Goal: Task Accomplishment & Management: Manage account settings

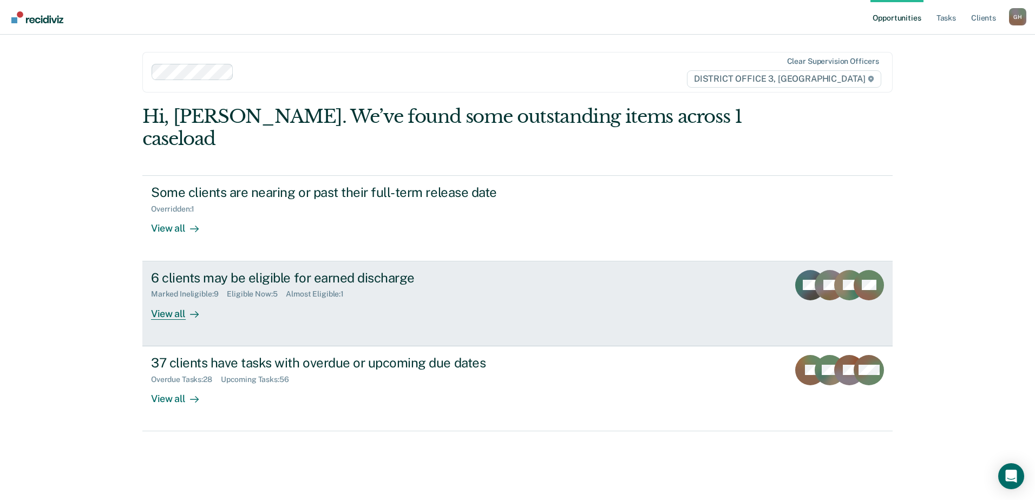
click at [169, 299] on div "View all" at bounding box center [181, 309] width 61 height 21
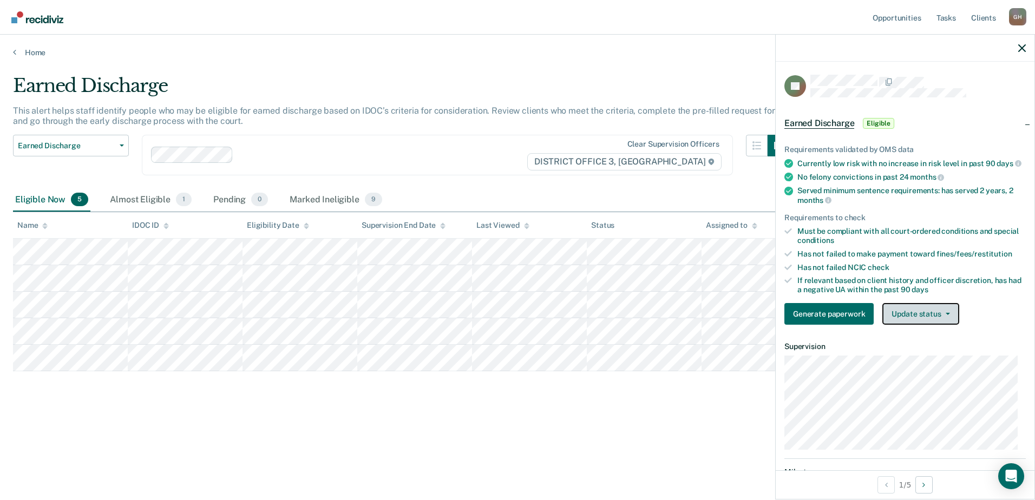
click at [915, 321] on button "Update status" at bounding box center [921, 314] width 76 height 22
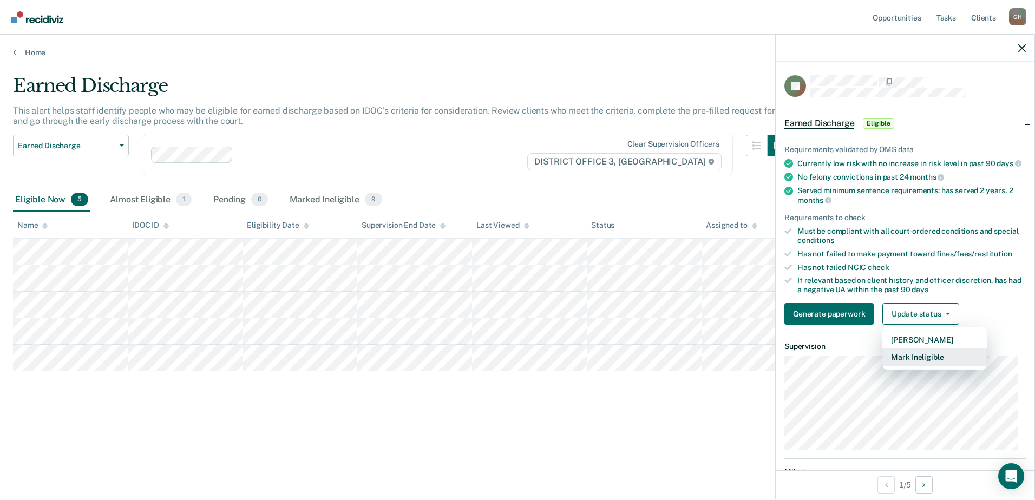
click at [909, 366] on button "Mark Ineligible" at bounding box center [935, 357] width 104 height 17
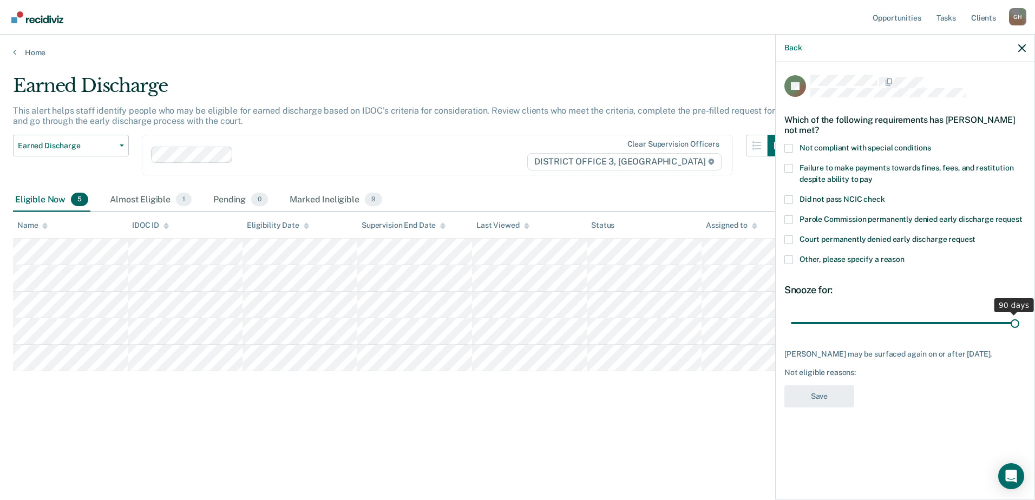
drag, startPoint x: 866, startPoint y: 323, endPoint x: 1077, endPoint y: 317, distance: 211.8
type input "90"
click at [1020, 317] on input "range" at bounding box center [905, 322] width 228 height 19
click at [790, 256] on span at bounding box center [789, 260] width 9 height 9
click at [905, 256] on input "Other, please specify a reason" at bounding box center [905, 256] width 0 height 0
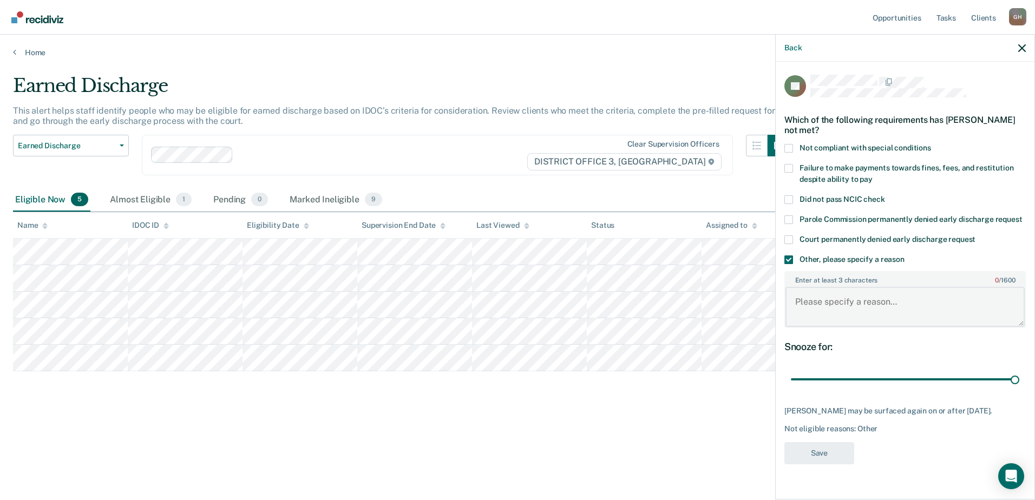
click at [834, 296] on textarea "Enter at least 3 characters 0 / 1600" at bounding box center [905, 307] width 239 height 40
click at [734, 302] on body "Looks like you’re using Internet Explorer 11. For faster loading and a better e…" at bounding box center [517, 250] width 1035 height 500
type textarea "Not applicable"
click at [811, 456] on button "Save" at bounding box center [820, 453] width 70 height 22
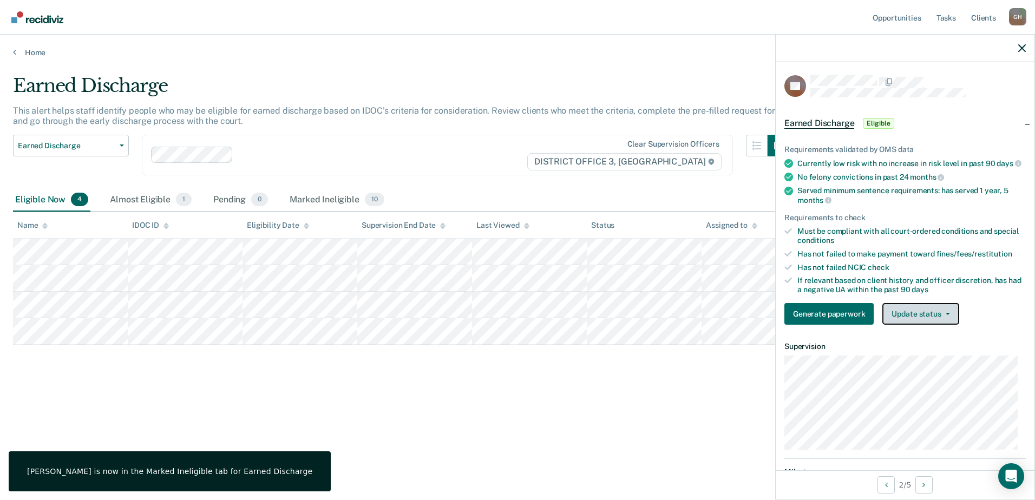
click at [900, 314] on button "Update status" at bounding box center [921, 314] width 76 height 22
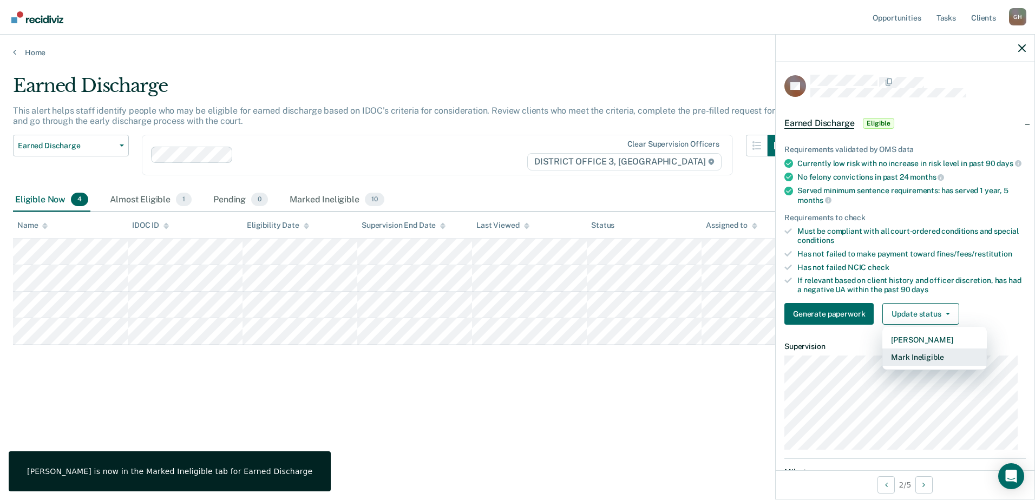
click at [899, 362] on button "Mark Ineligible" at bounding box center [935, 357] width 104 height 17
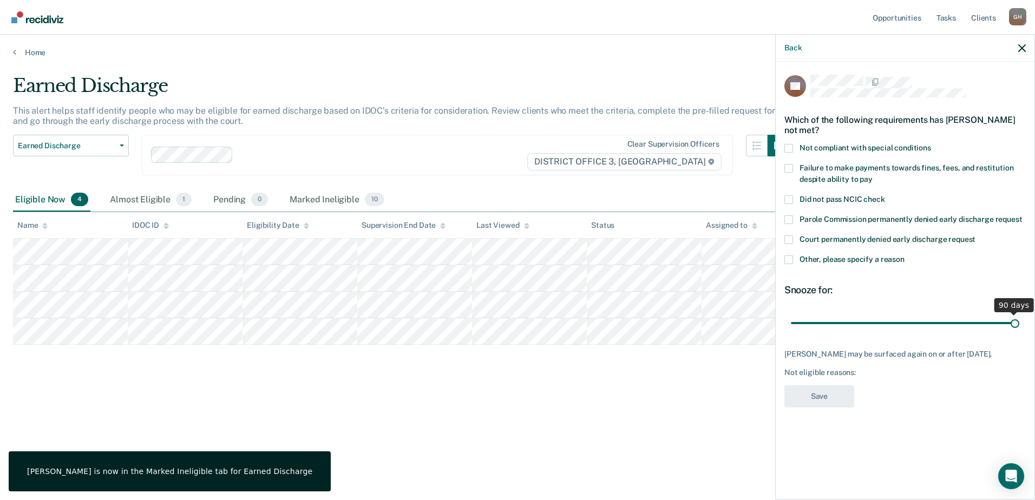
drag, startPoint x: 866, startPoint y: 322, endPoint x: 1042, endPoint y: 322, distance: 175.4
type input "90"
click at [1020, 322] on input "range" at bounding box center [905, 322] width 228 height 19
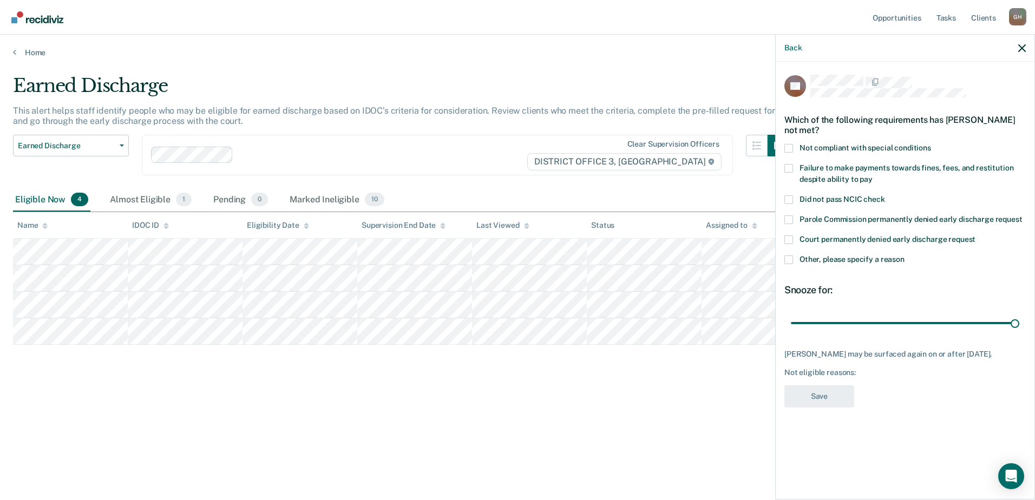
click at [790, 258] on span at bounding box center [789, 260] width 9 height 9
click at [905, 256] on input "Other, please specify a reason" at bounding box center [905, 256] width 0 height 0
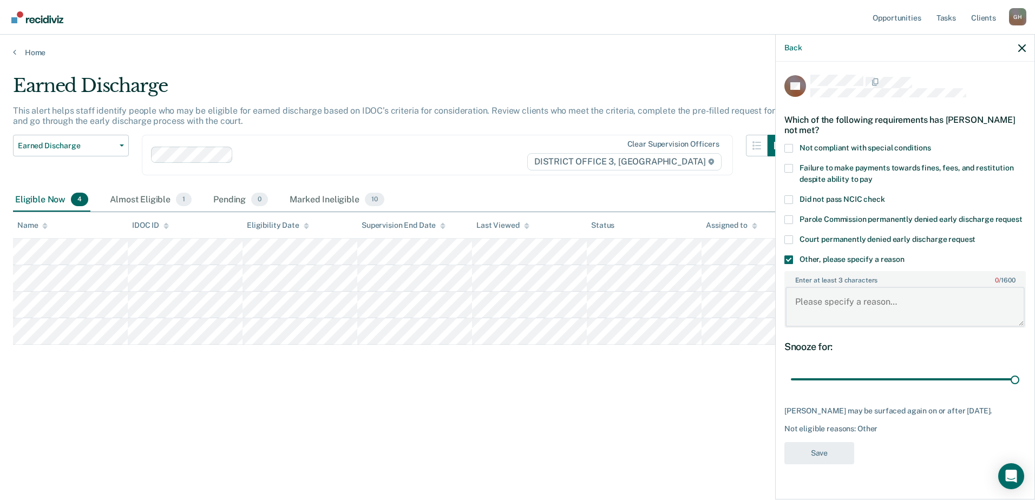
click at [831, 299] on textarea "Enter at least 3 characters 0 / 1600" at bounding box center [905, 307] width 239 height 40
paste textarea "Not applicable"
type textarea "Not applicable"
click at [820, 446] on button "Save" at bounding box center [820, 453] width 70 height 22
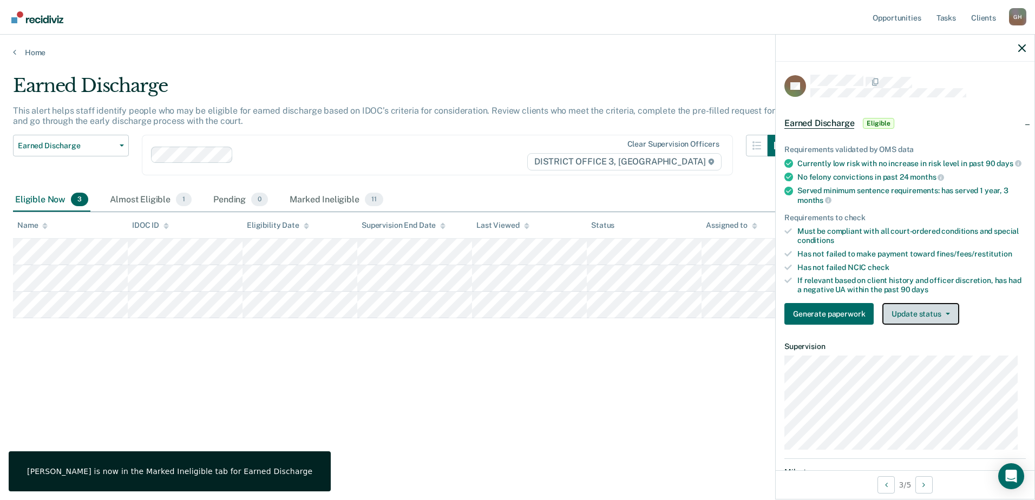
click at [917, 320] on button "Update status" at bounding box center [921, 314] width 76 height 22
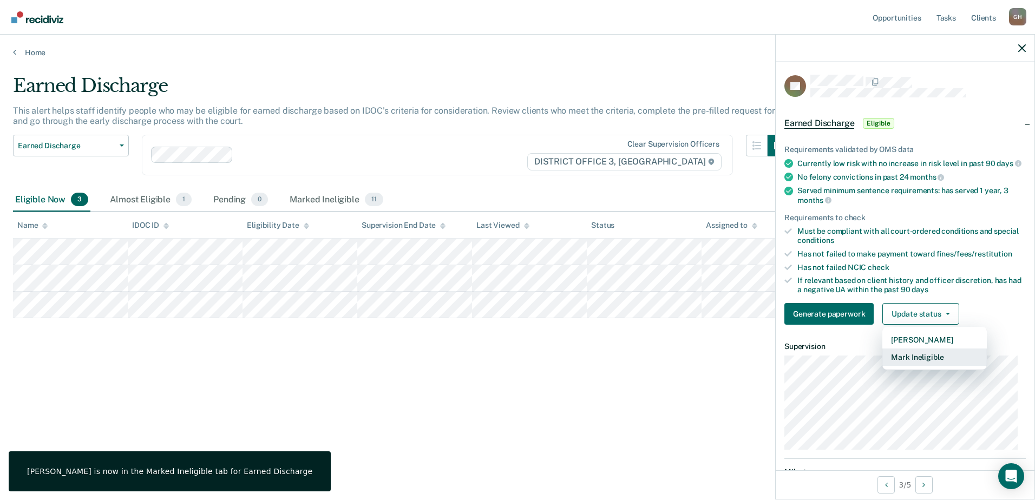
click at [907, 364] on button "Mark Ineligible" at bounding box center [935, 357] width 104 height 17
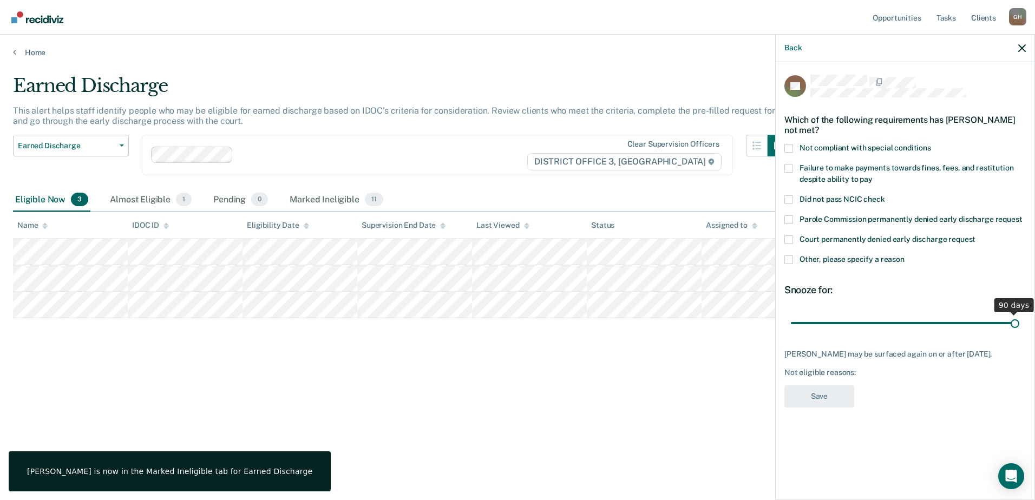
drag, startPoint x: 871, startPoint y: 324, endPoint x: 1094, endPoint y: 322, distance: 223.1
type input "90"
click at [1020, 322] on input "range" at bounding box center [905, 322] width 228 height 19
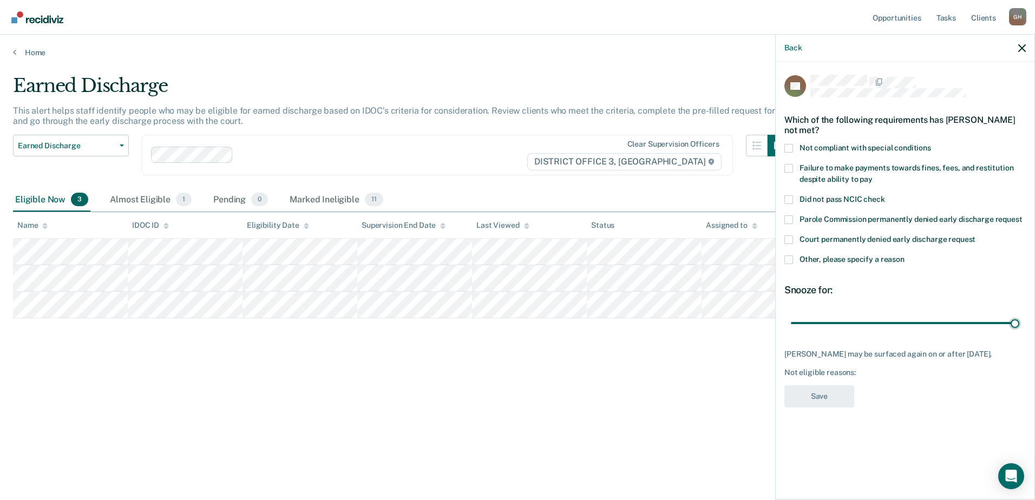
click at [787, 260] on span at bounding box center [789, 260] width 9 height 9
click at [905, 256] on input "Other, please specify a reason" at bounding box center [905, 256] width 0 height 0
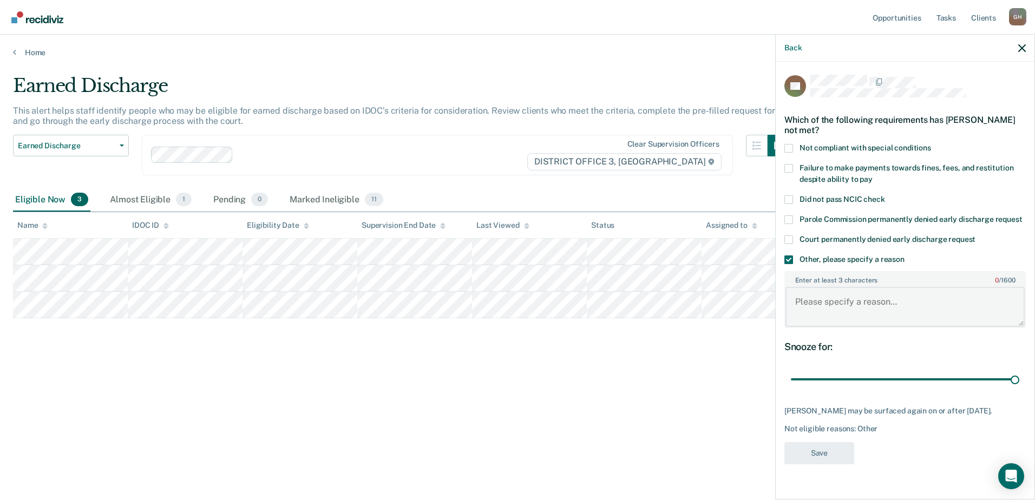
click at [828, 299] on textarea "Enter at least 3 characters 0 / 1600" at bounding box center [905, 307] width 239 height 40
paste textarea "Not applicable"
type textarea "Not applicable"
click at [809, 451] on button "Save" at bounding box center [820, 453] width 70 height 22
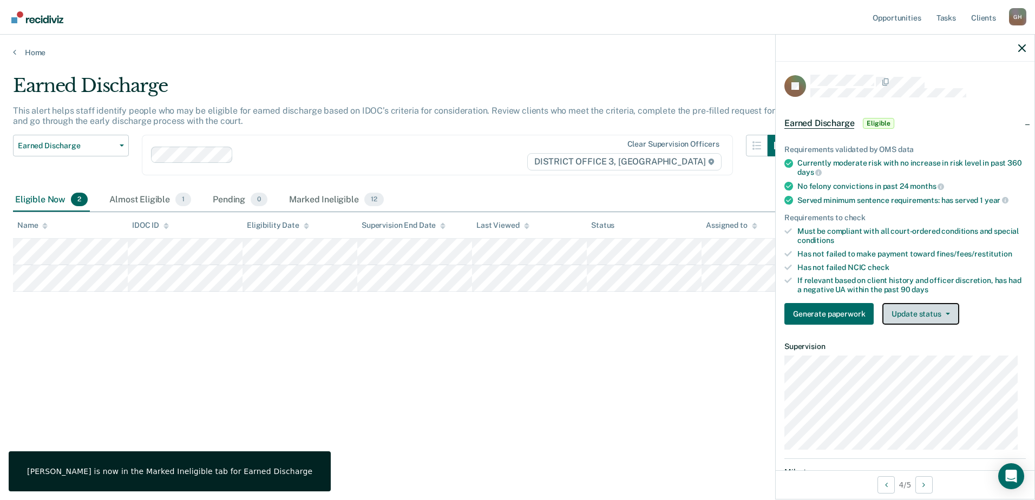
click at [919, 312] on button "Update status" at bounding box center [921, 314] width 76 height 22
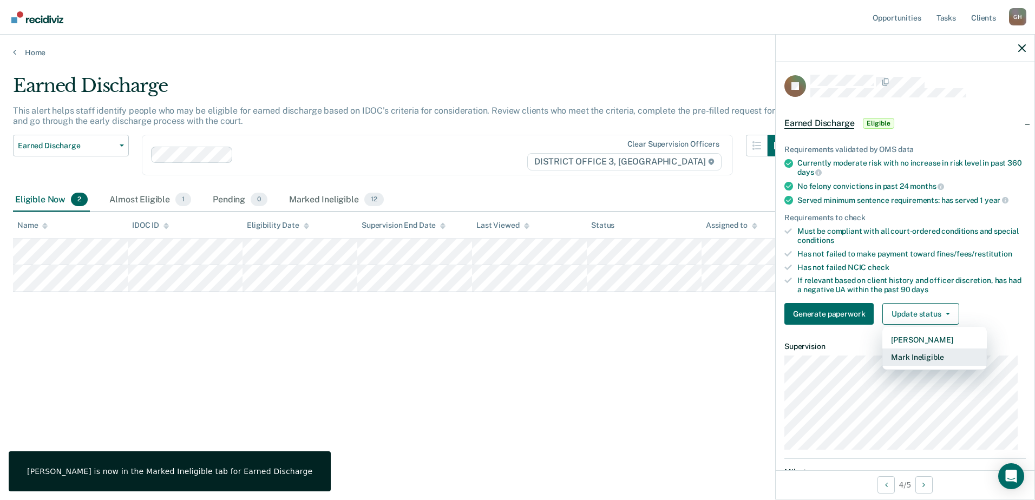
click at [913, 355] on button "Mark Ineligible" at bounding box center [935, 357] width 104 height 17
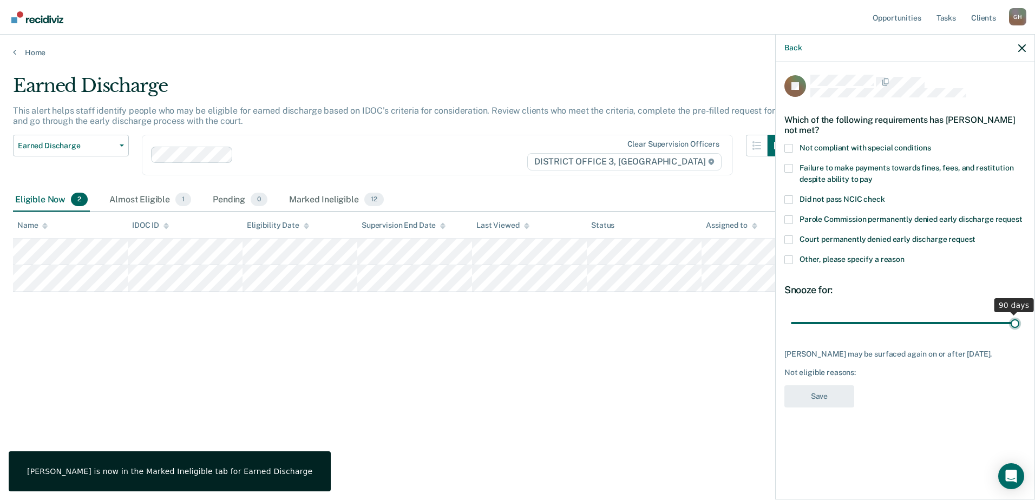
drag, startPoint x: 866, startPoint y: 321, endPoint x: 1024, endPoint y: 331, distance: 157.9
type input "90"
click at [1020, 331] on input "range" at bounding box center [905, 322] width 228 height 19
click at [790, 260] on span at bounding box center [789, 260] width 9 height 9
click at [905, 256] on input "Other, please specify a reason" at bounding box center [905, 256] width 0 height 0
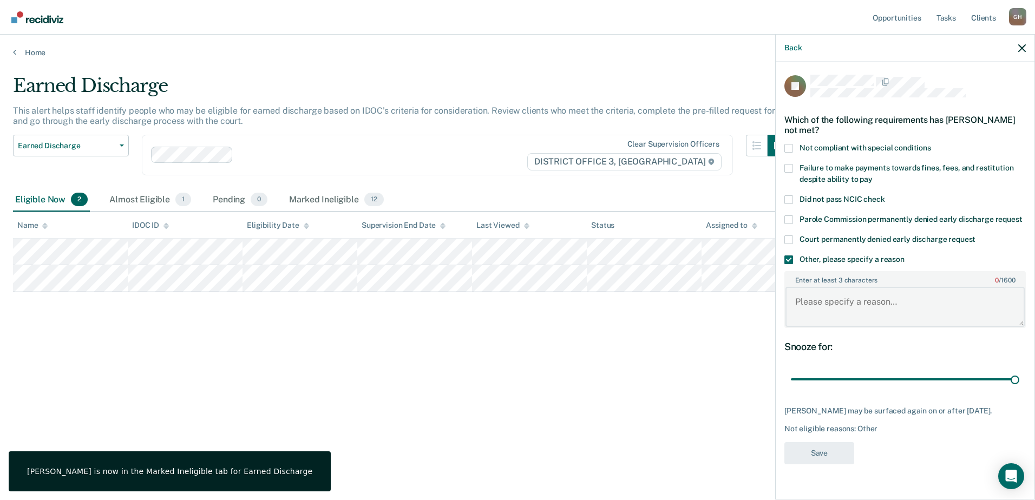
click at [840, 303] on textarea "Enter at least 3 characters 0 / 1600" at bounding box center [905, 307] width 239 height 40
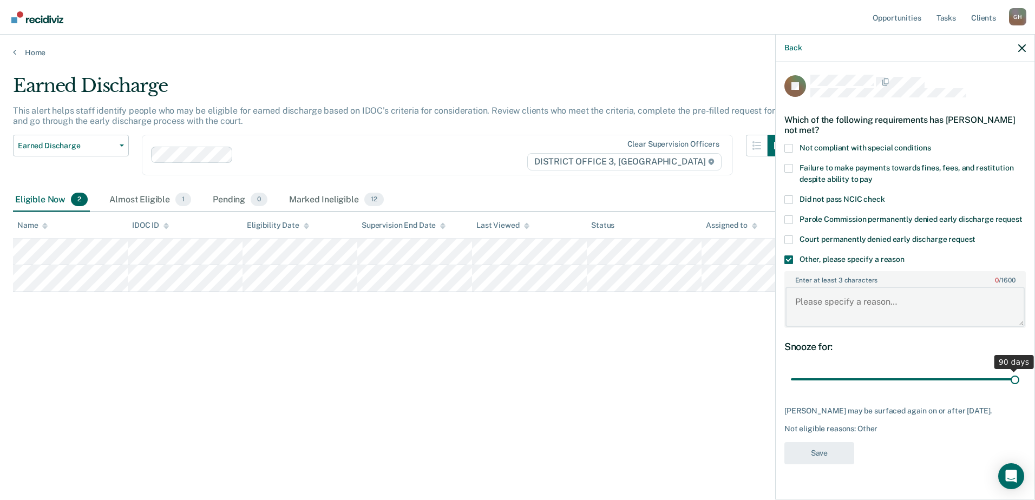
paste textarea "Not applicable"
type textarea "Not applicable"
click at [820, 443] on button "Save" at bounding box center [820, 453] width 70 height 22
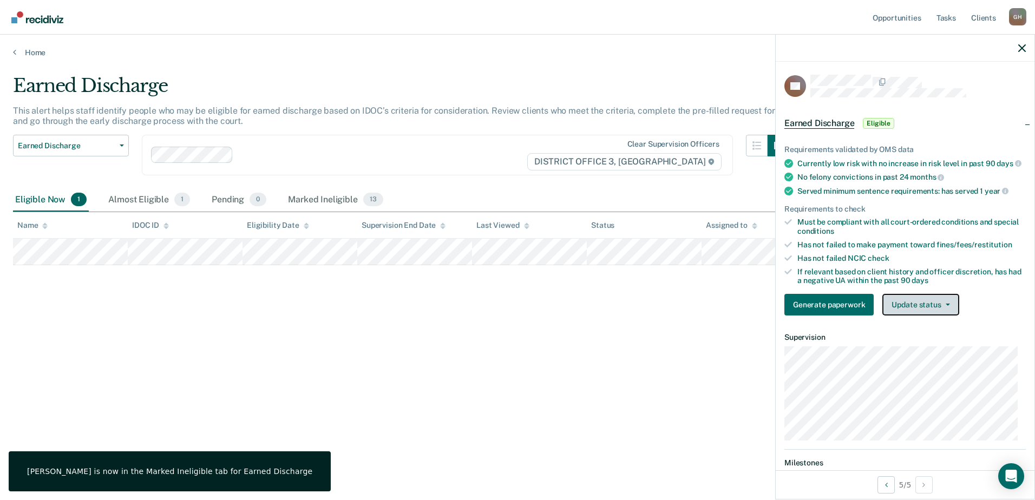
click at [901, 315] on button "Update status" at bounding box center [921, 305] width 76 height 22
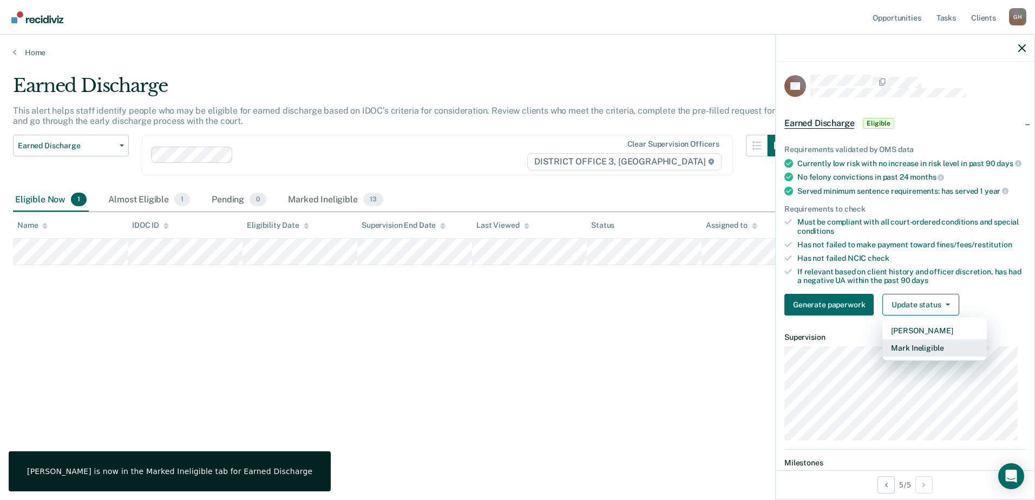
click at [905, 357] on button "Mark Ineligible" at bounding box center [935, 347] width 104 height 17
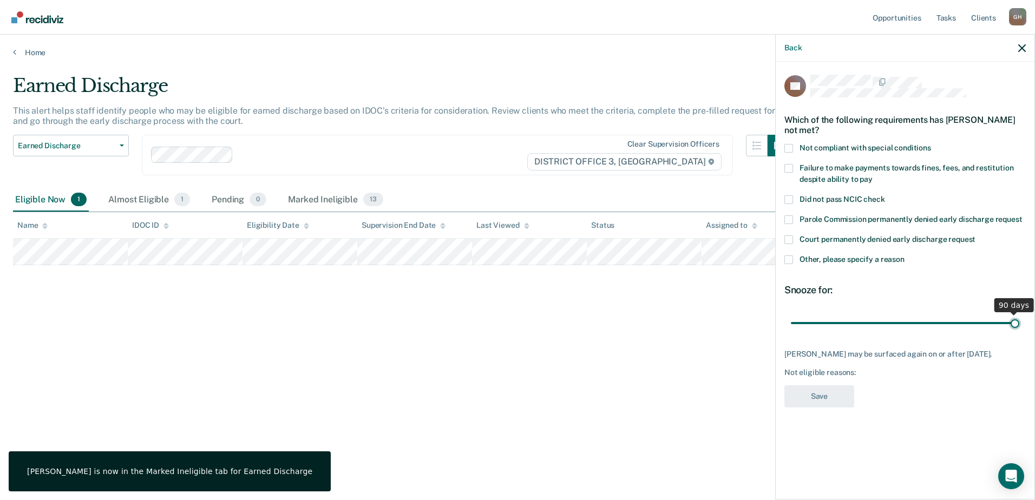
drag, startPoint x: 868, startPoint y: 322, endPoint x: 1047, endPoint y: 322, distance: 178.7
type input "90"
click at [1020, 322] on input "range" at bounding box center [905, 322] width 228 height 19
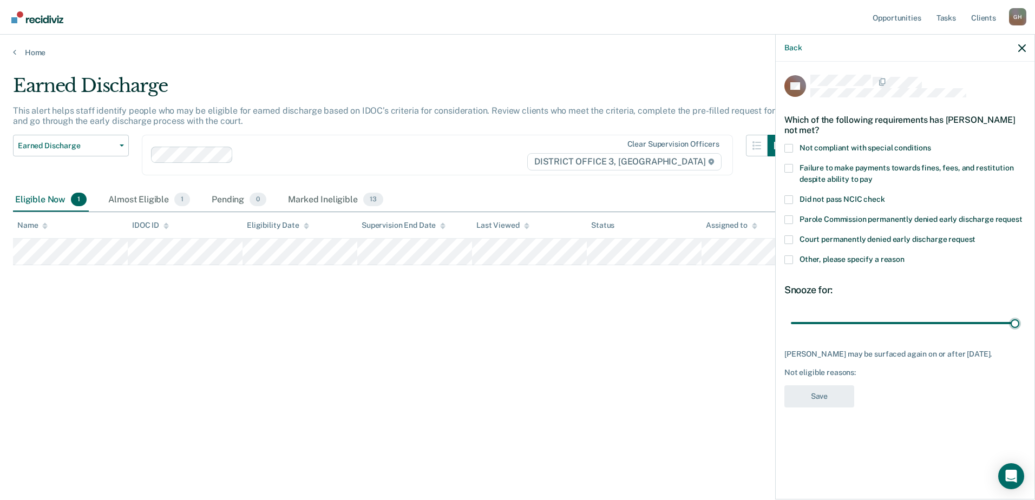
click at [795, 265] on label "Other, please specify a reason" at bounding box center [905, 261] width 241 height 11
click at [905, 256] on input "Other, please specify a reason" at bounding box center [905, 256] width 0 height 0
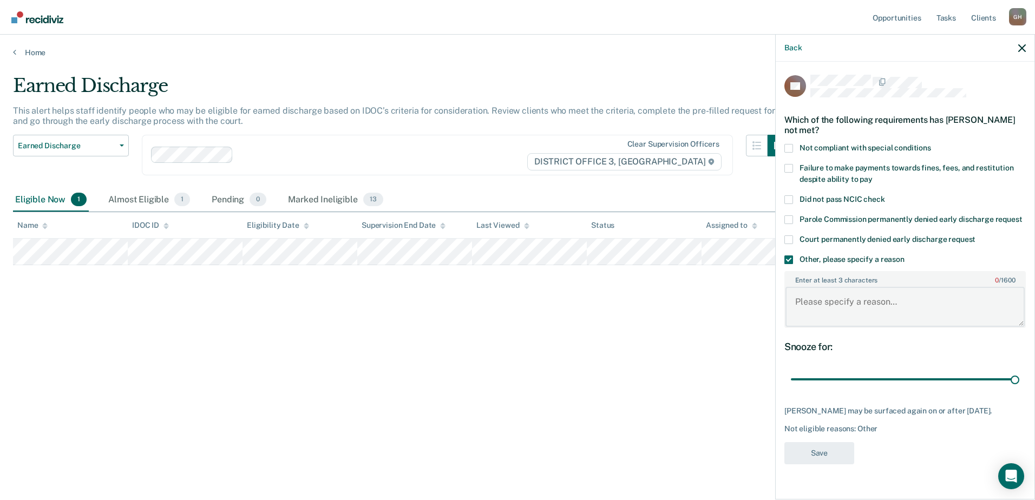
click at [836, 305] on textarea "Enter at least 3 characters 0 / 1600" at bounding box center [905, 307] width 239 height 40
paste textarea "Not applicable"
type textarea "Not applicable"
click at [823, 459] on button "Save" at bounding box center [820, 453] width 70 height 22
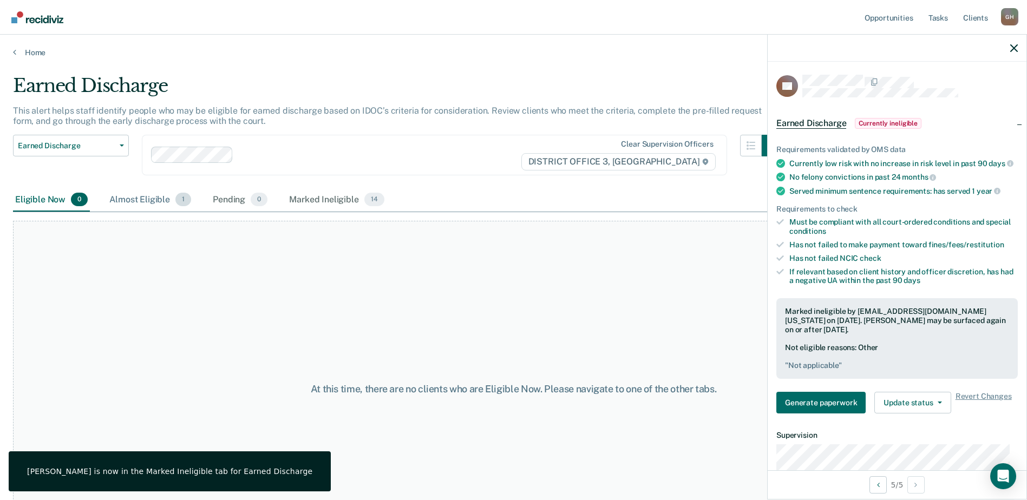
click at [133, 199] on div "Almost Eligible 1" at bounding box center [150, 200] width 86 height 24
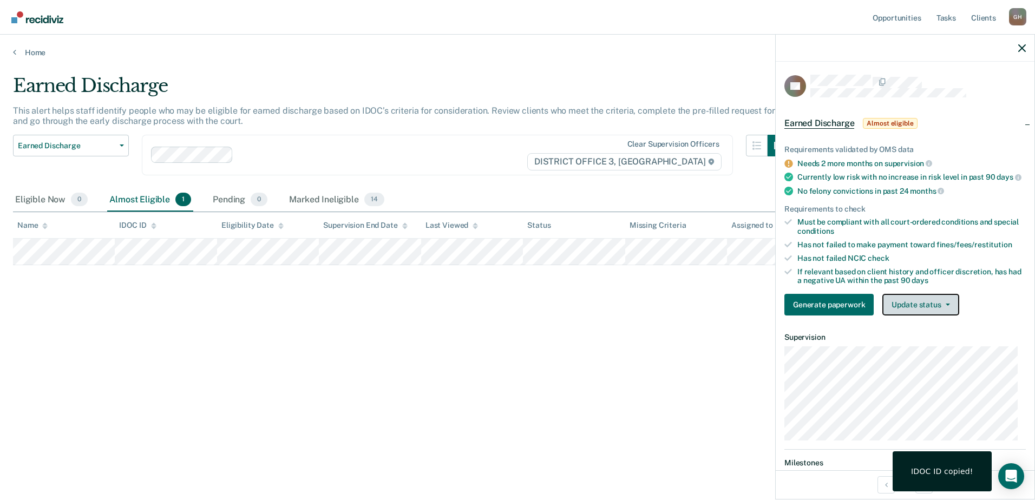
click at [903, 316] on button "Update status" at bounding box center [921, 305] width 76 height 22
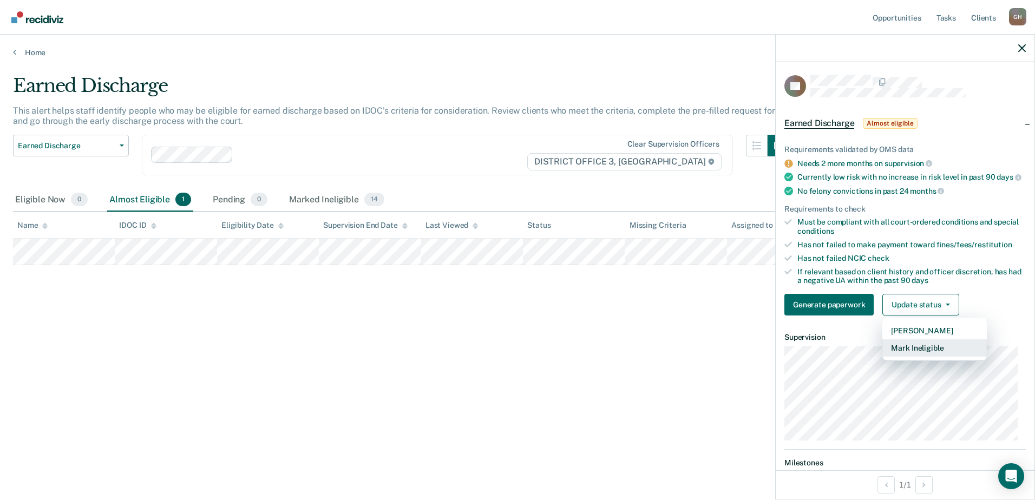
click at [913, 356] on button "Mark Ineligible" at bounding box center [935, 347] width 104 height 17
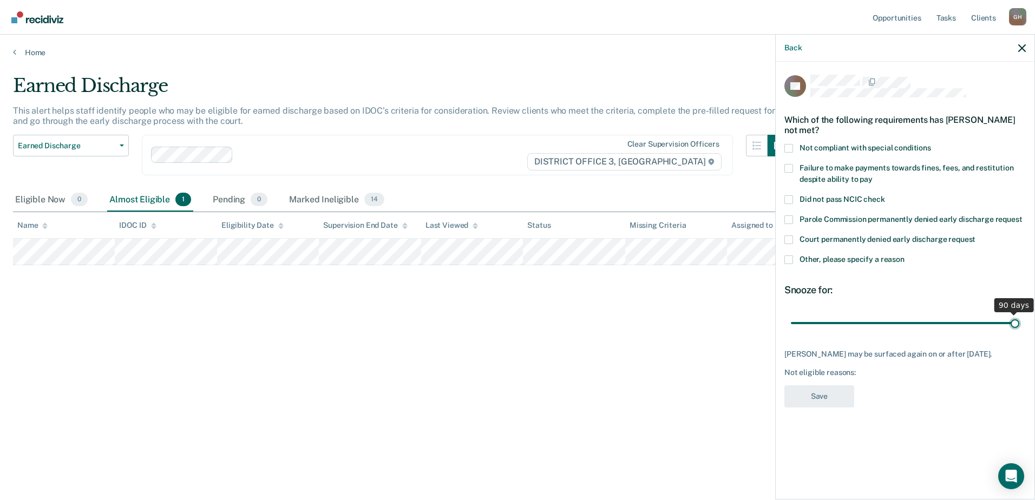
drag, startPoint x: 865, startPoint y: 321, endPoint x: 1060, endPoint y: 321, distance: 194.9
type input "90"
click at [1020, 321] on input "range" at bounding box center [905, 322] width 228 height 19
click at [785, 257] on span at bounding box center [789, 260] width 9 height 9
click at [905, 256] on input "Other, please specify a reason" at bounding box center [905, 256] width 0 height 0
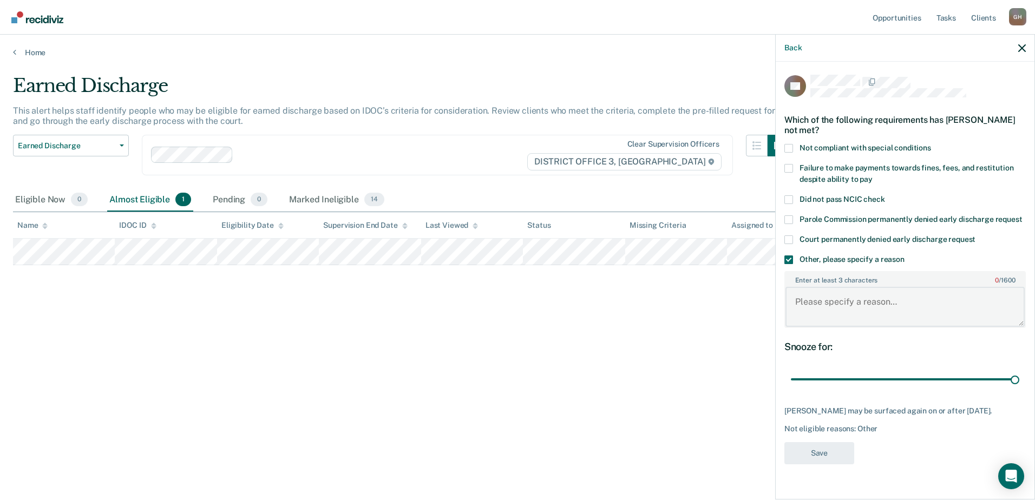
click at [842, 299] on textarea "Enter at least 3 characters 0 / 1600" at bounding box center [905, 307] width 239 height 40
paste textarea "160420"
type textarea "160420"
click at [809, 449] on button "Save" at bounding box center [820, 453] width 70 height 22
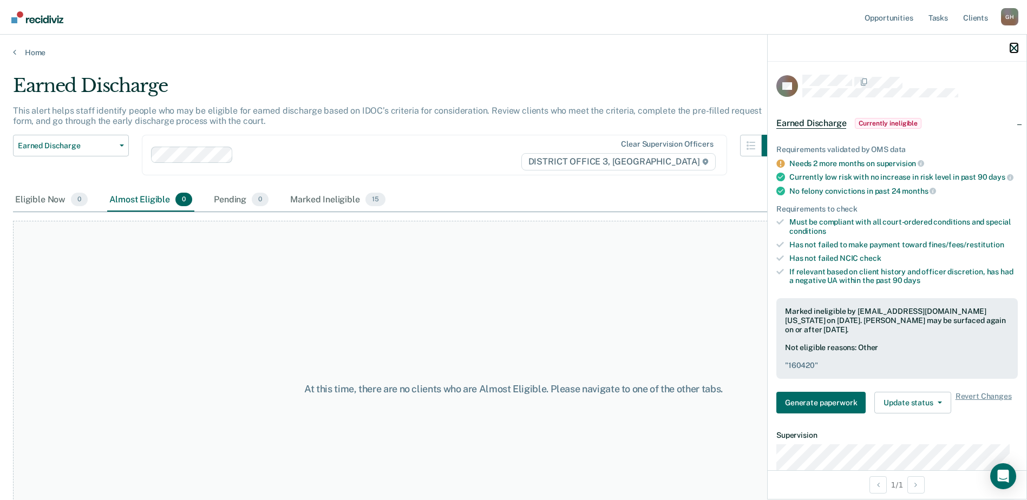
click at [1017, 50] on icon "button" at bounding box center [1014, 48] width 8 height 8
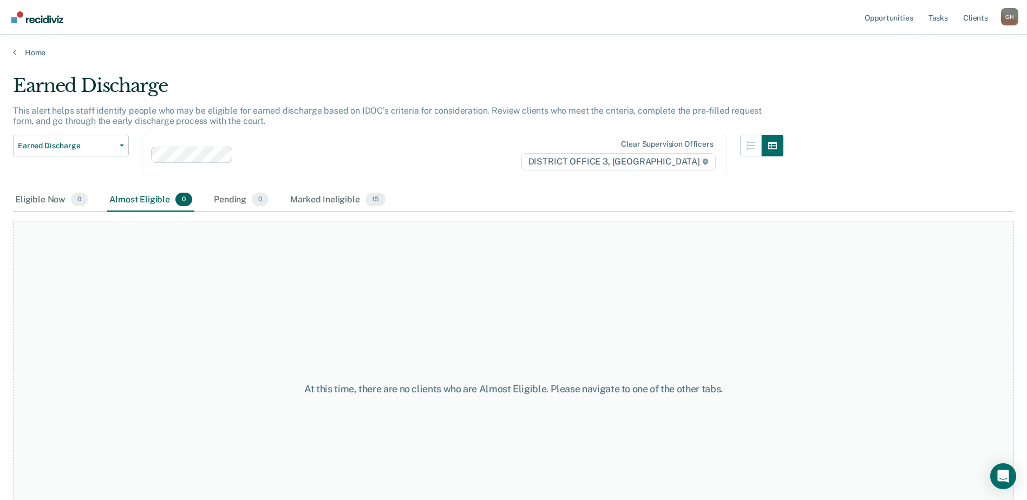
click at [36, 57] on main "Earned Discharge This alert helps staff identify people who may be eligible for…" at bounding box center [513, 277] width 1027 height 440
click at [39, 50] on link "Home" at bounding box center [513, 53] width 1001 height 10
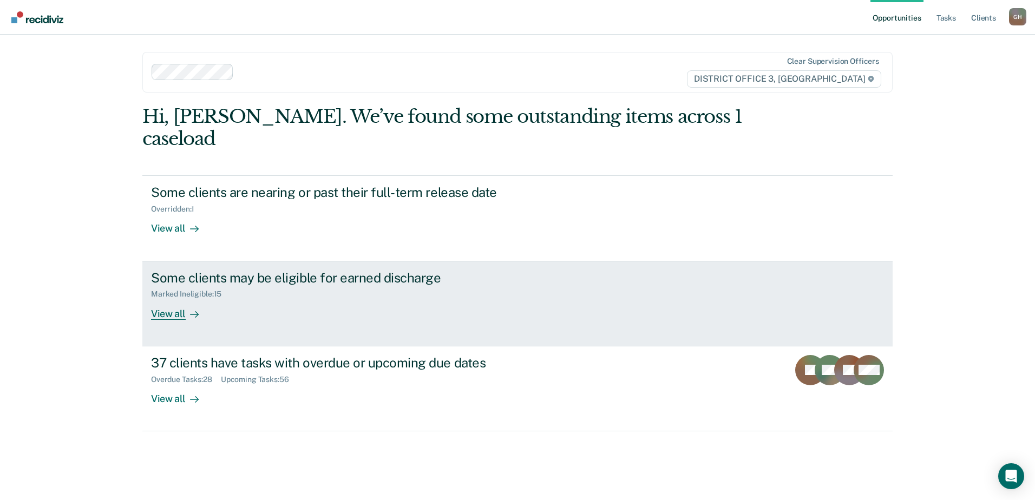
click at [285, 270] on div "Some clients may be eligible for earned discharge" at bounding box center [341, 278] width 380 height 16
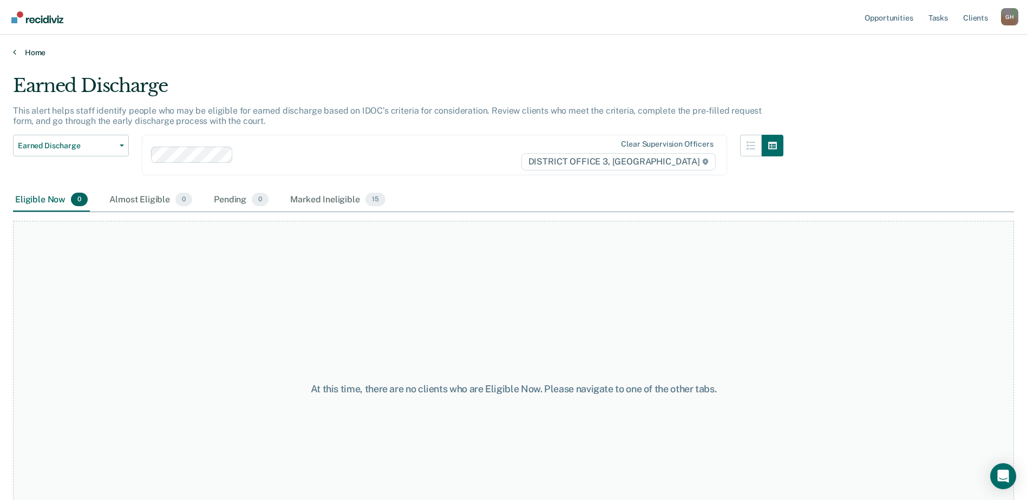
click at [36, 56] on link "Home" at bounding box center [513, 53] width 1001 height 10
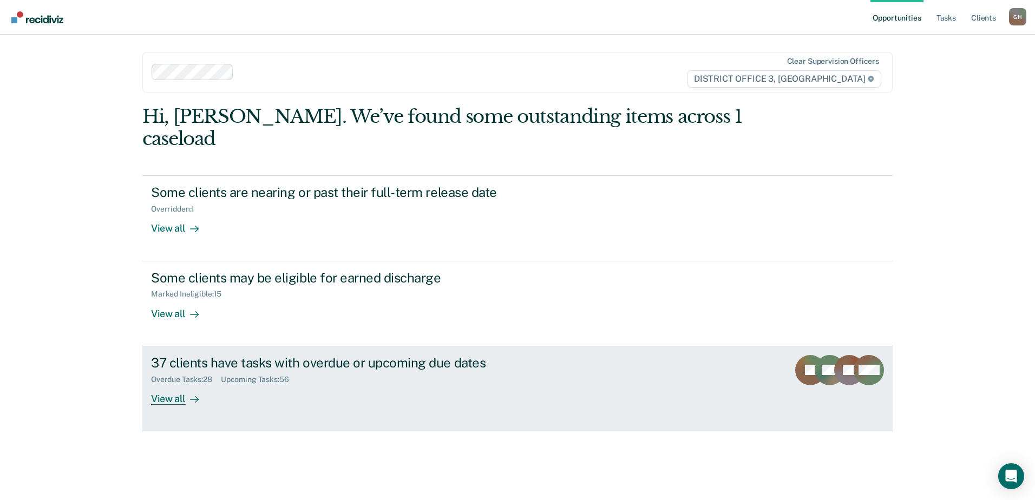
click at [200, 355] on div "37 clients have tasks with overdue or upcoming due dates" at bounding box center [341, 363] width 380 height 16
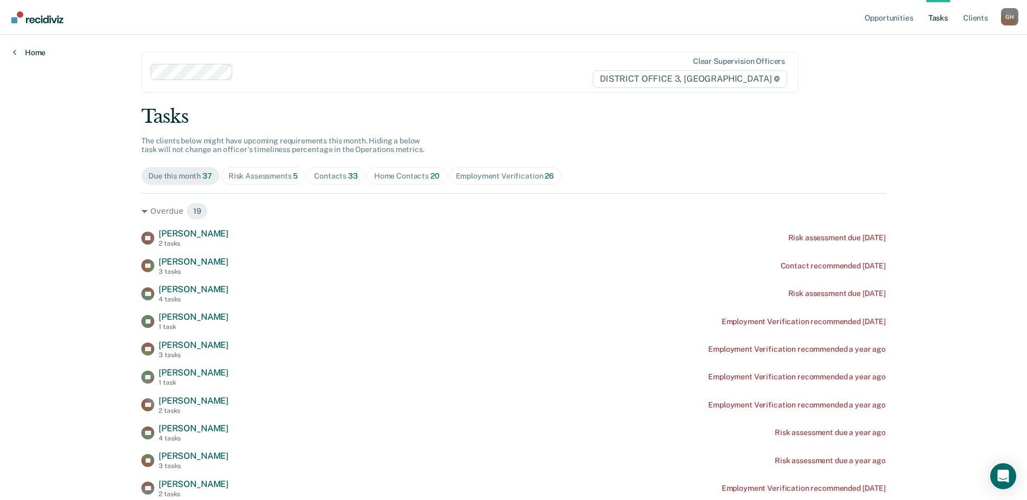
click at [35, 55] on link "Home" at bounding box center [29, 53] width 32 height 10
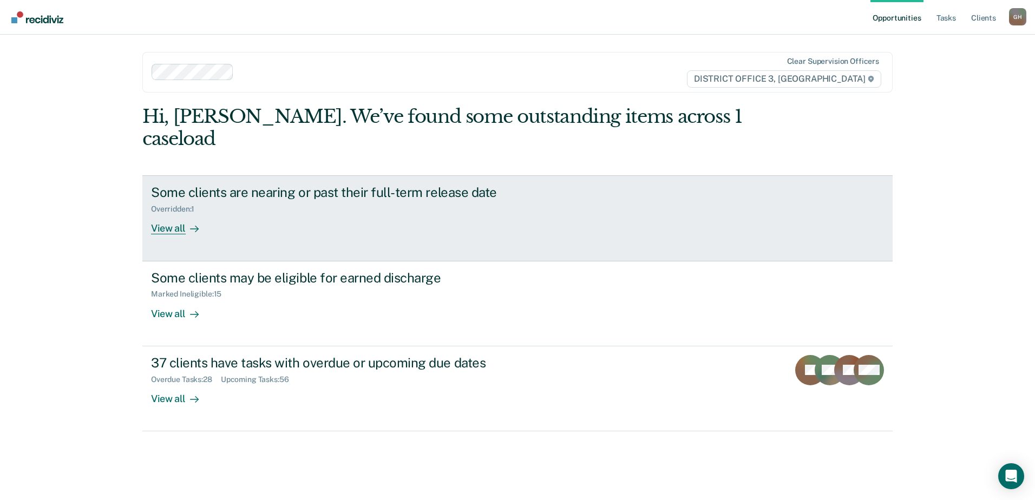
click at [233, 185] on div "Some clients are nearing or past their full-term release date" at bounding box center [341, 193] width 380 height 16
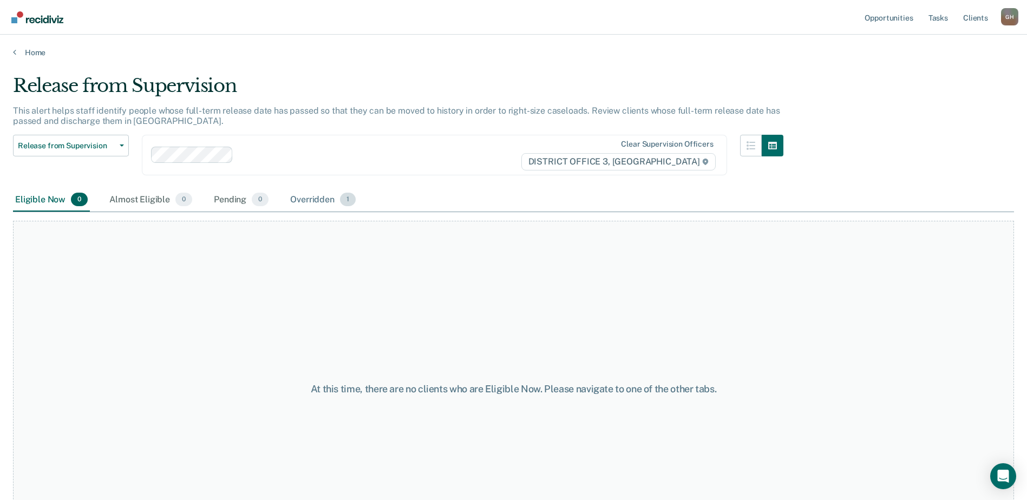
click at [328, 199] on div "Overridden 1" at bounding box center [323, 200] width 70 height 24
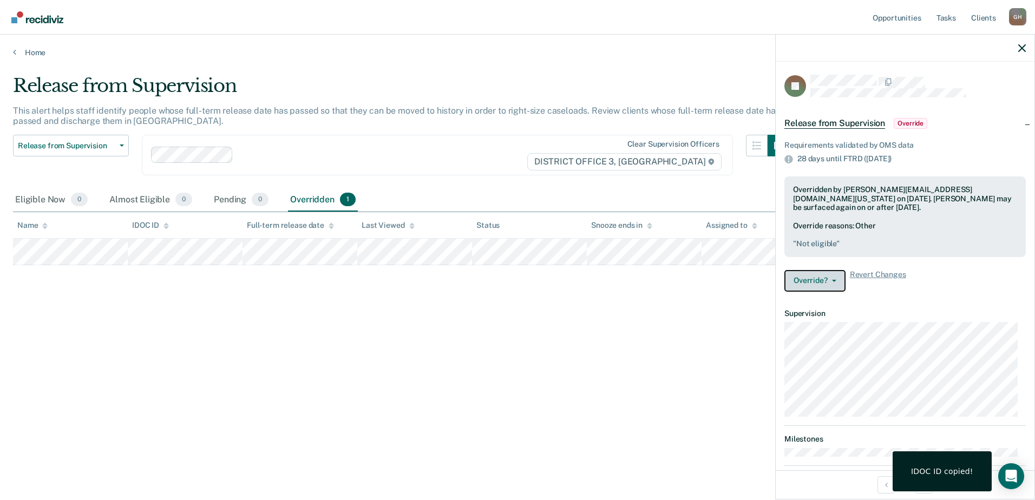
click at [816, 277] on button "Override?" at bounding box center [815, 281] width 61 height 22
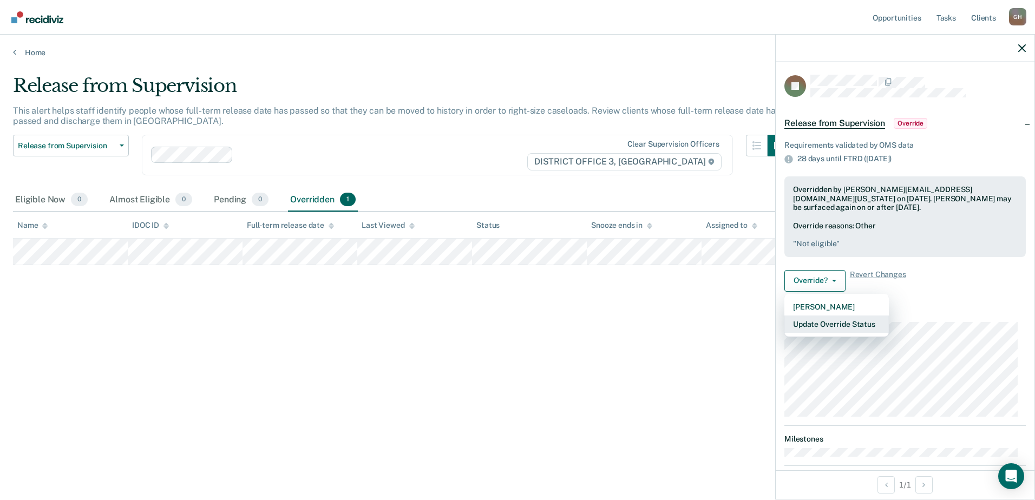
click at [813, 321] on button "Update Override Status" at bounding box center [837, 324] width 104 height 17
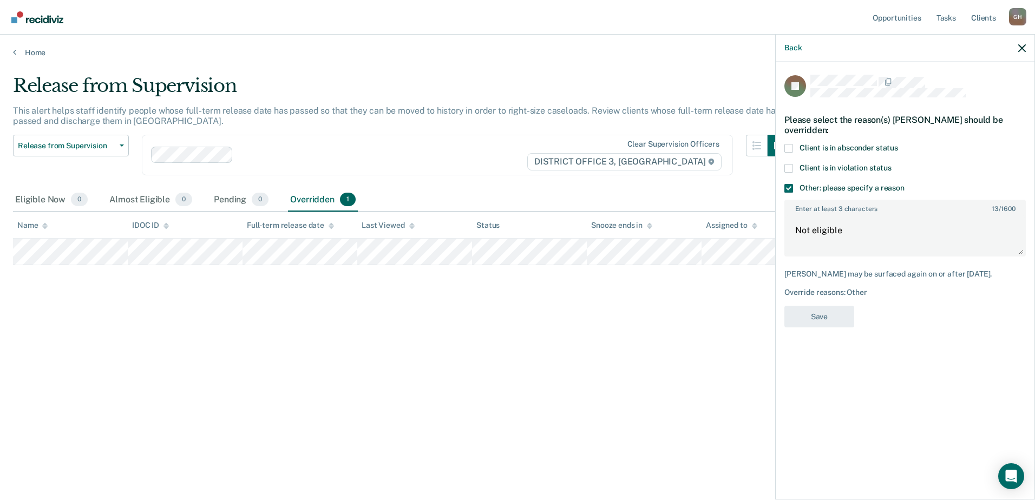
click at [1017, 52] on div "Back" at bounding box center [905, 48] width 259 height 27
click at [1023, 48] on icon "button" at bounding box center [1022, 48] width 8 height 8
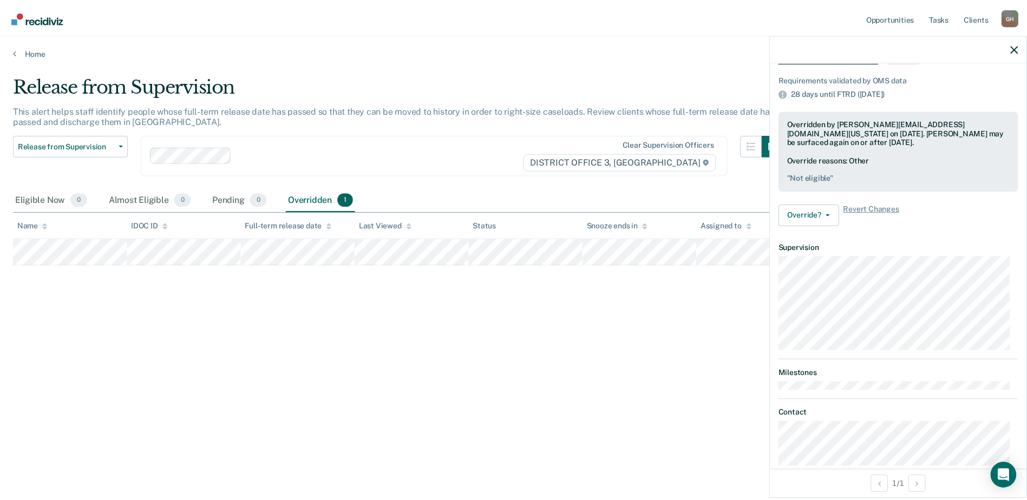
scroll to position [83, 0]
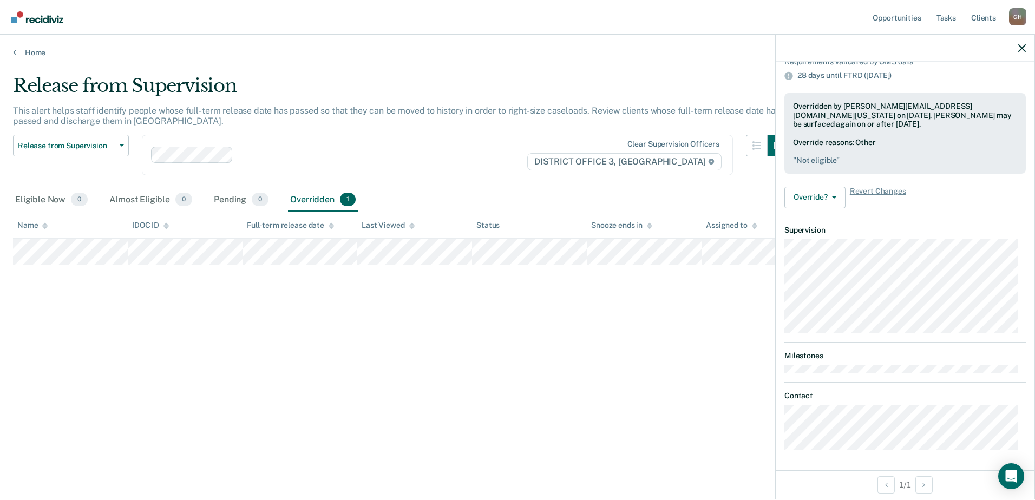
click at [696, 388] on div "Release from Supervision This alert helps staff identify people whose full-term…" at bounding box center [517, 247] width 1009 height 344
click at [1019, 45] on icon "button" at bounding box center [1022, 48] width 8 height 8
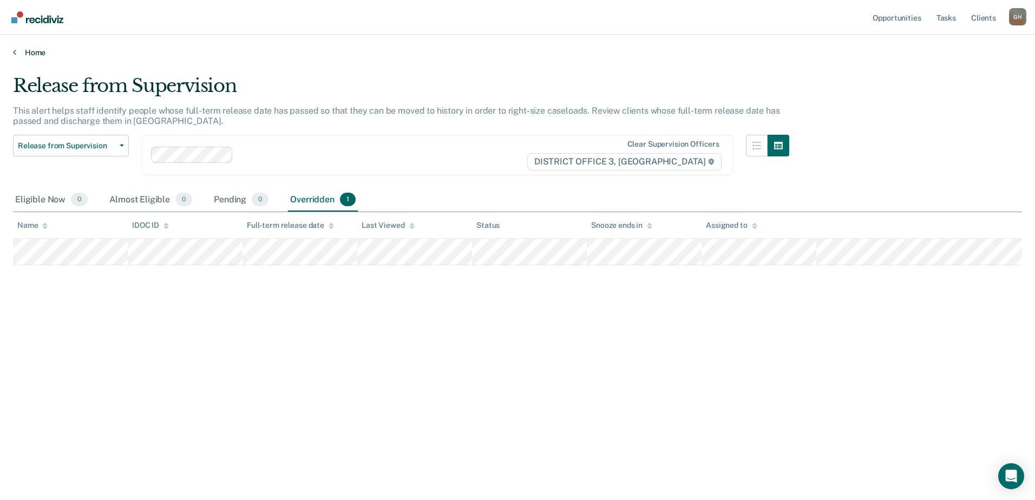
click at [34, 48] on link "Home" at bounding box center [517, 53] width 1009 height 10
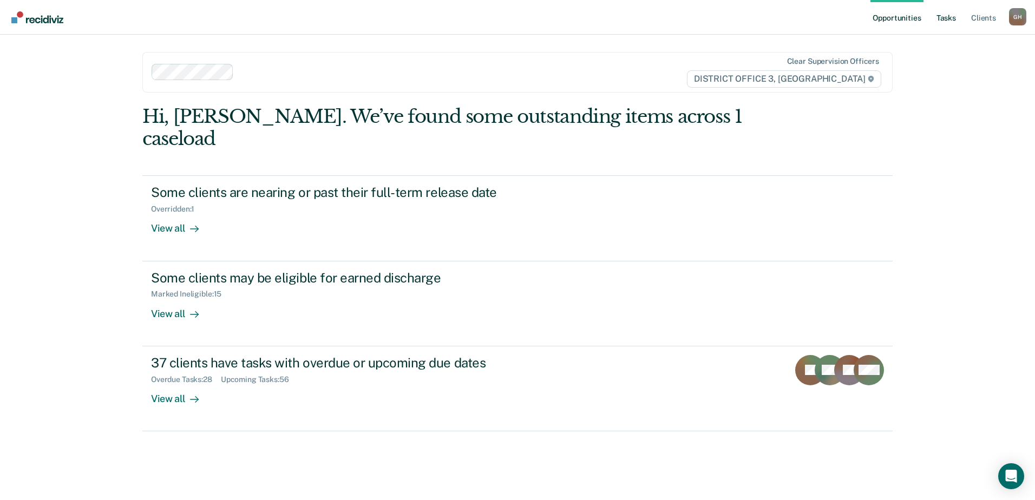
click at [948, 19] on link "Tasks" at bounding box center [947, 17] width 24 height 35
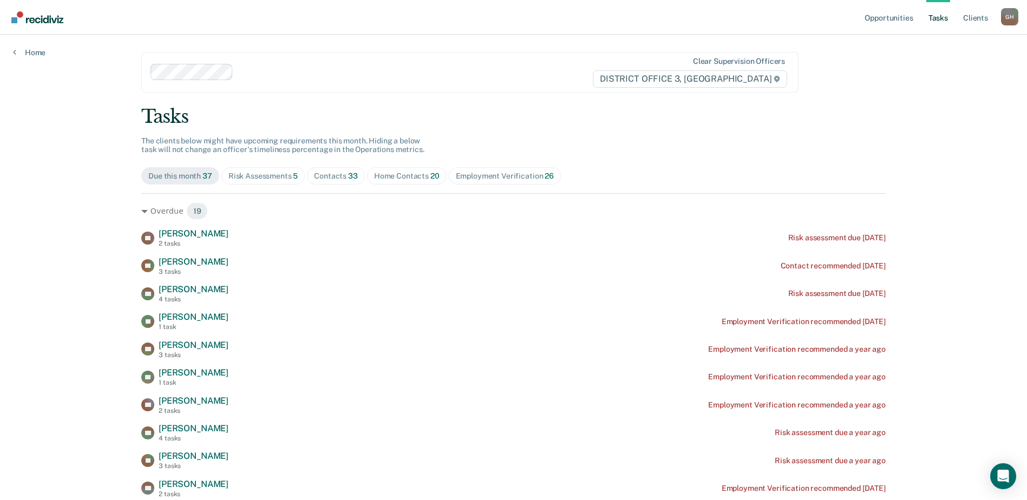
click at [269, 174] on div "Risk Assessments 5" at bounding box center [263, 176] width 70 height 9
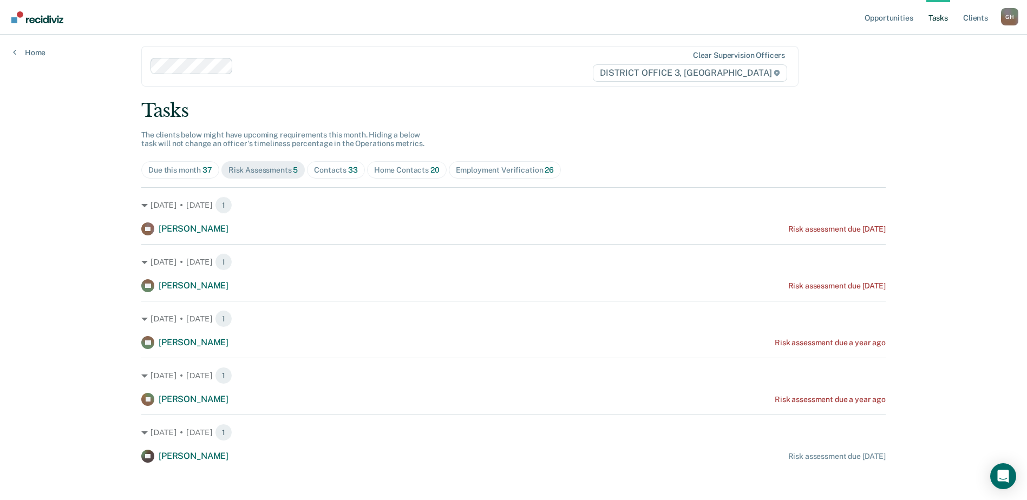
scroll to position [12, 0]
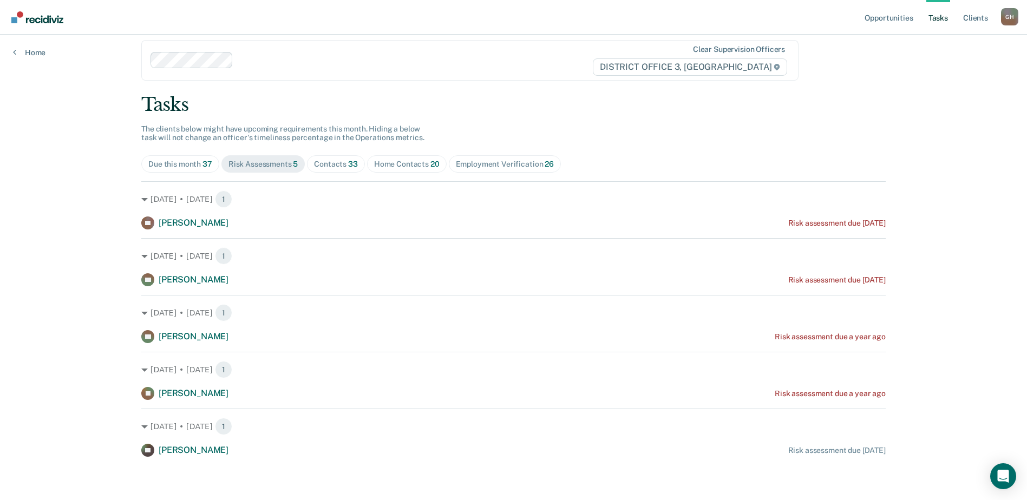
click at [334, 163] on div "Contacts 33" at bounding box center [336, 164] width 44 height 9
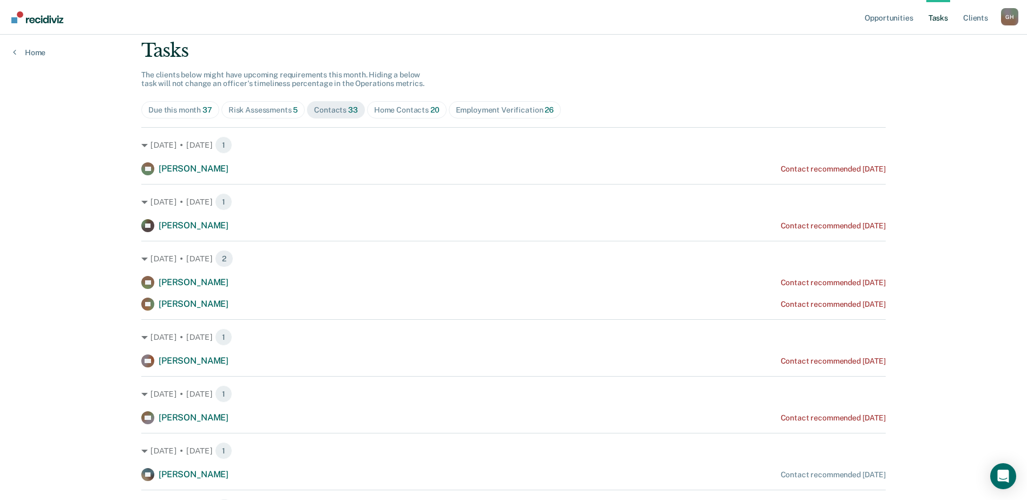
scroll to position [0, 0]
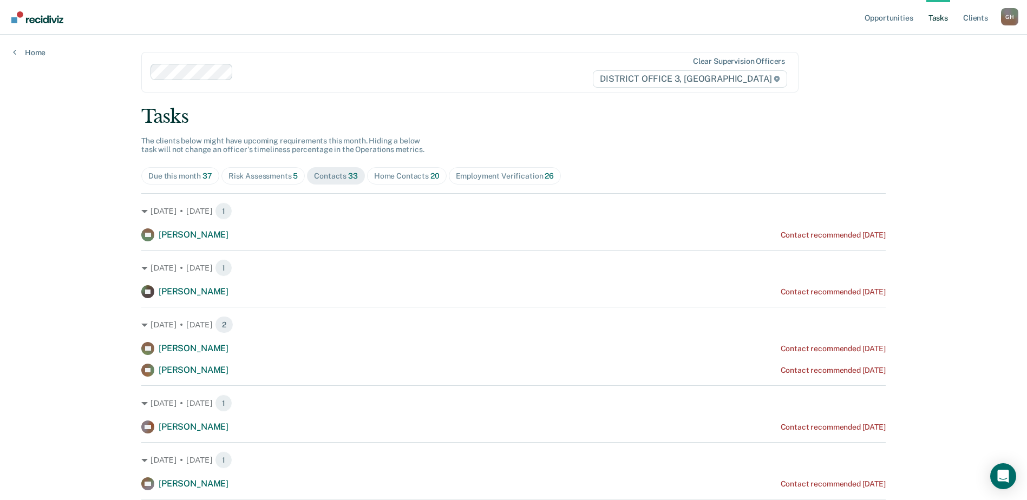
click at [408, 178] on div "Home Contacts 20" at bounding box center [407, 176] width 66 height 9
click at [526, 182] on span "Employment Verification 26" at bounding box center [505, 175] width 112 height 17
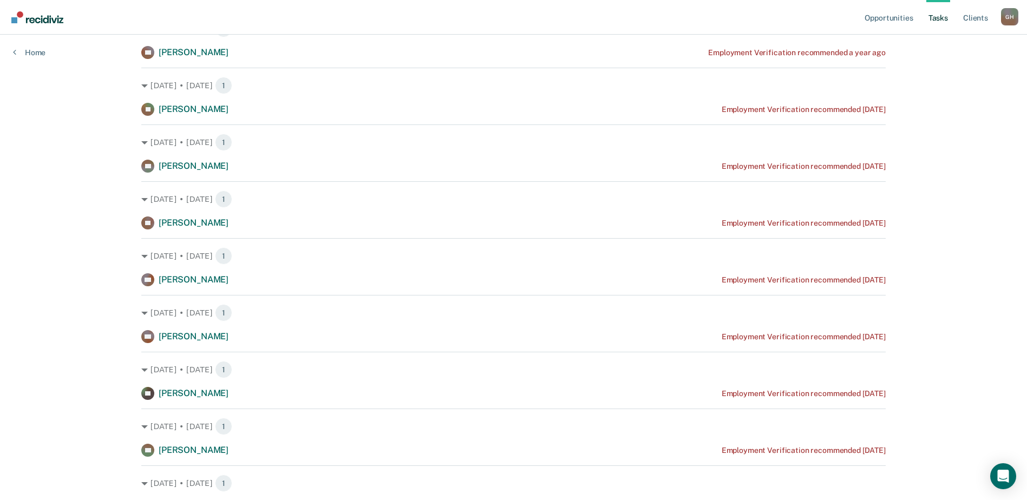
scroll to position [379, 0]
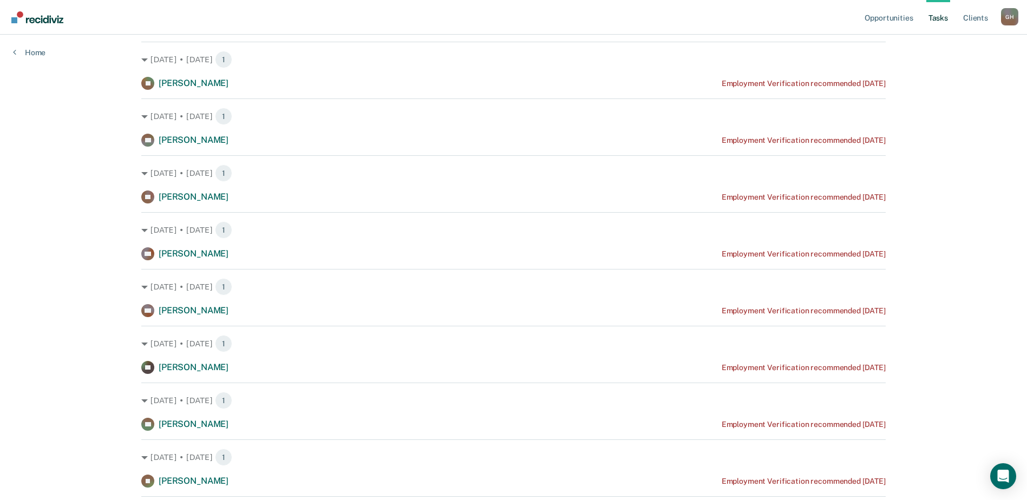
click at [944, 233] on div "Opportunities Tasks Client s Greenrod, [PERSON_NAME] Profile How it works Log O…" at bounding box center [513, 403] width 1027 height 1565
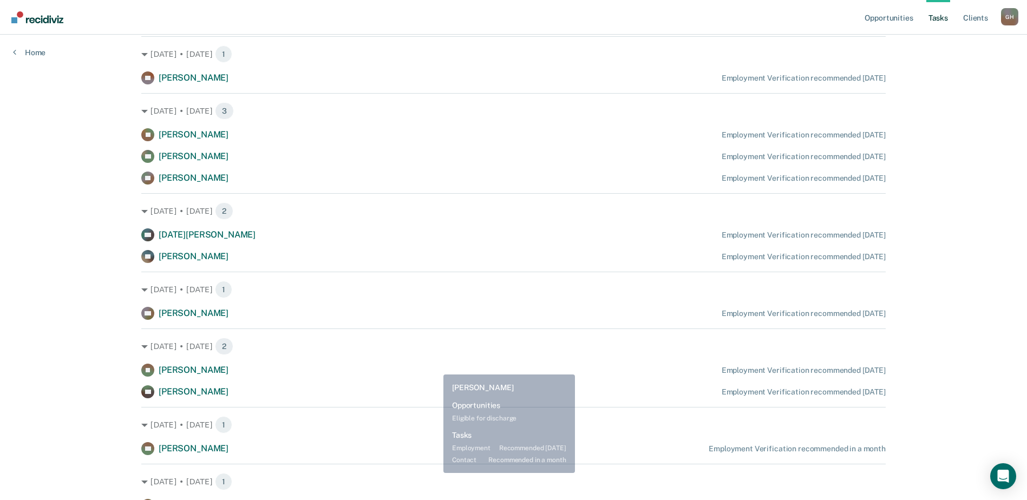
scroll to position [1029, 0]
